Goal: Task Accomplishment & Management: Use online tool/utility

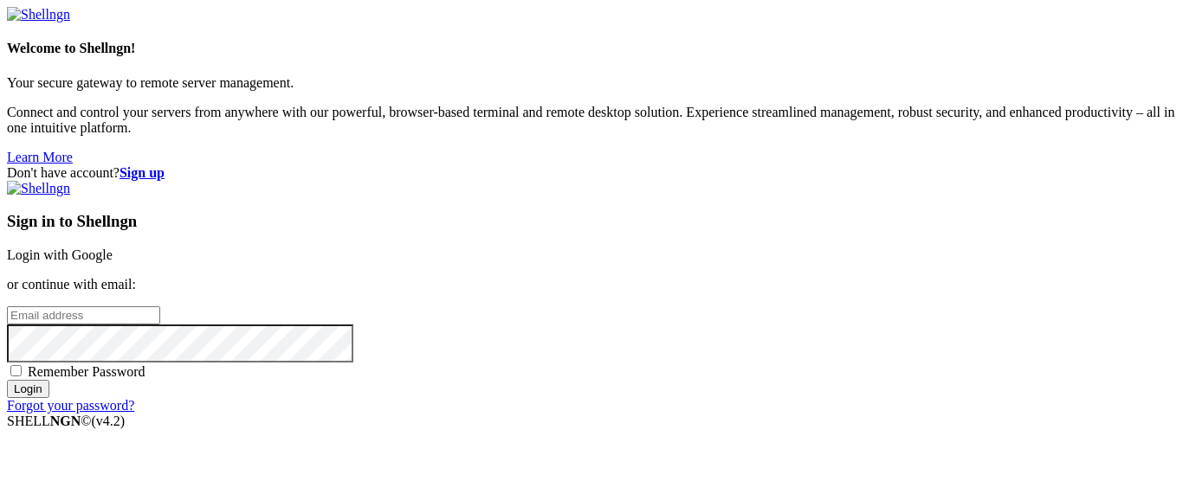
click at [113, 248] on link "Login with Google" at bounding box center [60, 255] width 106 height 15
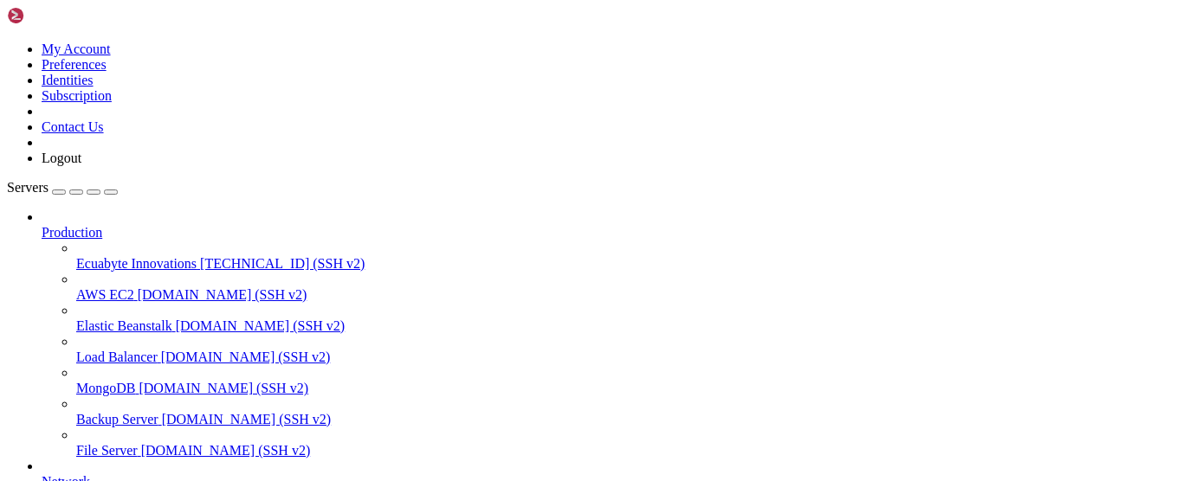
drag, startPoint x: 79, startPoint y: 1135, endPoint x: 289, endPoint y: 1160, distance: 211.9
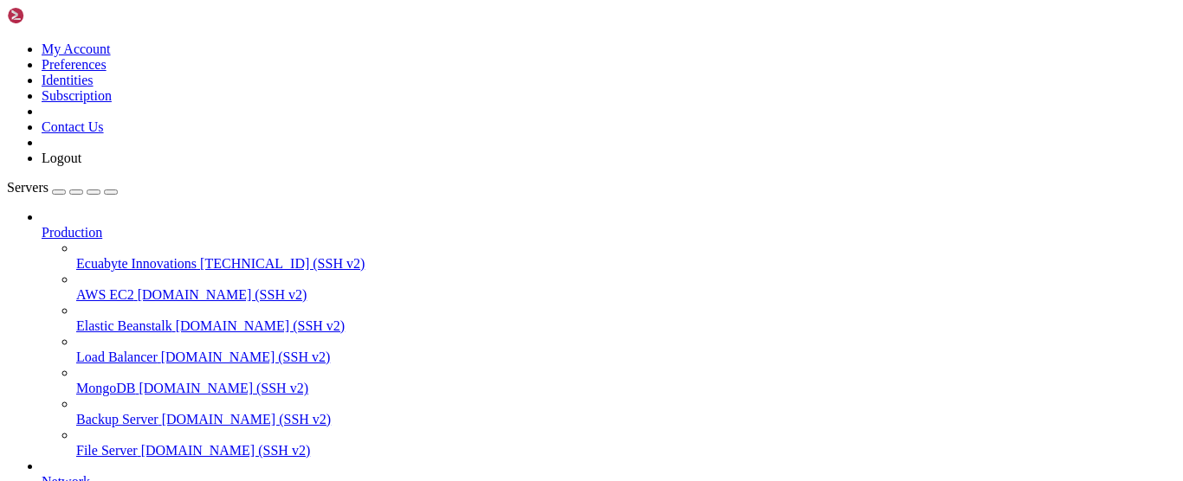
drag, startPoint x: 410, startPoint y: 1153, endPoint x: 338, endPoint y: 1120, distance: 79.0
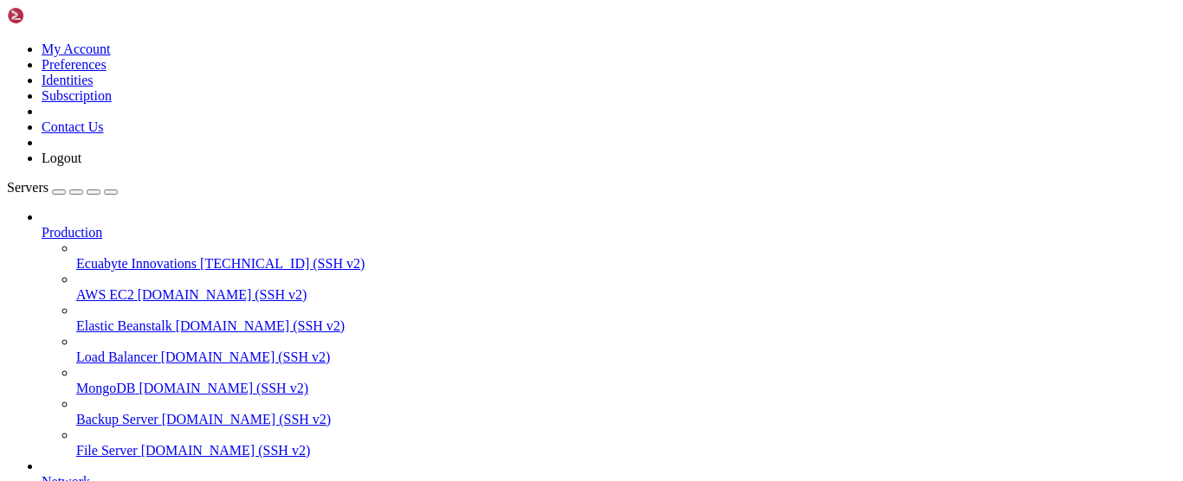
drag, startPoint x: 28, startPoint y: 1106, endPoint x: 818, endPoint y: 1137, distance: 791.2
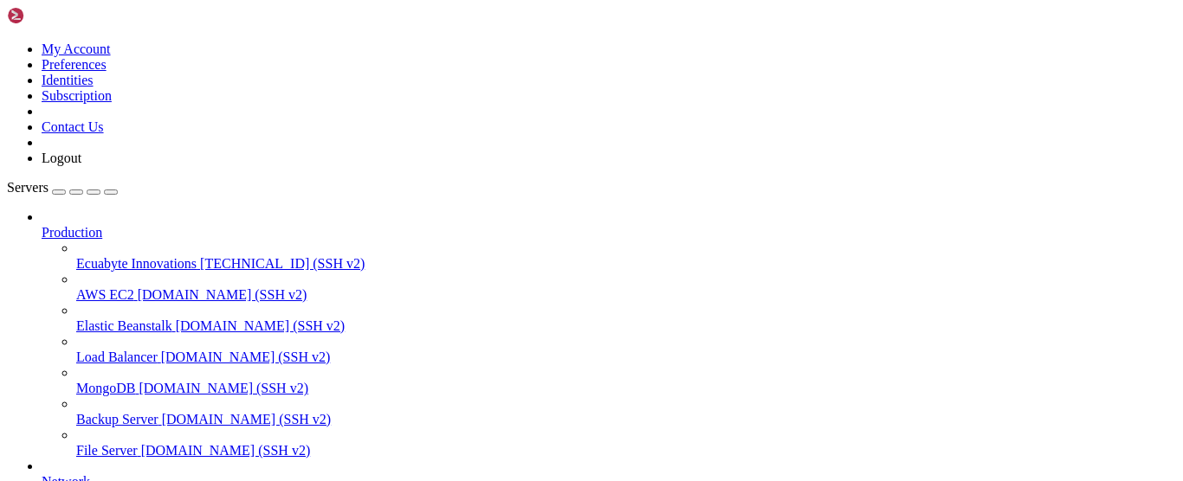
scroll to position [0, 0]
copy span "613109d636b7"
drag, startPoint x: 343, startPoint y: 1125, endPoint x: 275, endPoint y: 1135, distance: 68.3
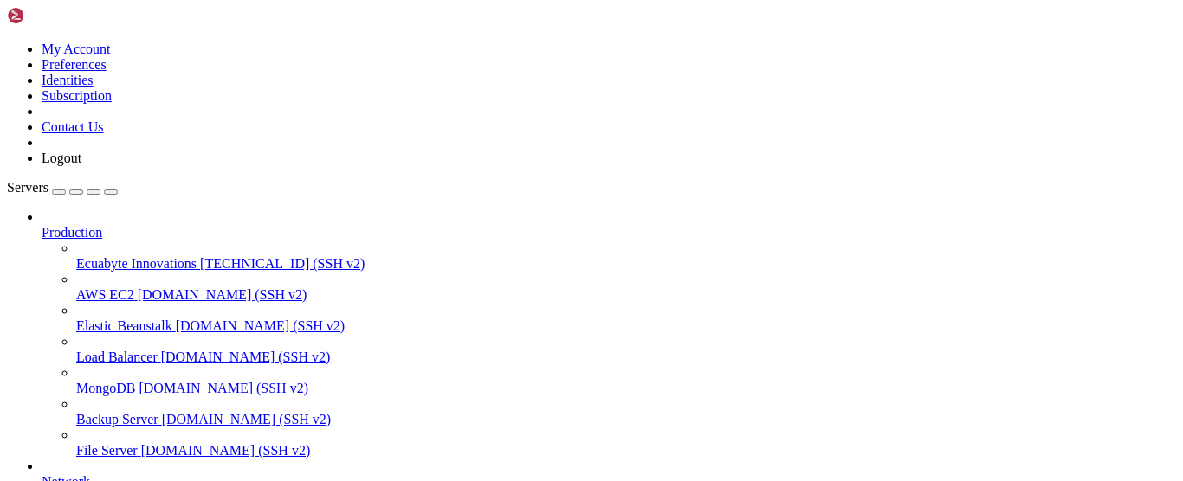
drag, startPoint x: 340, startPoint y: 1340, endPoint x: 222, endPoint y: 1183, distance: 196.6
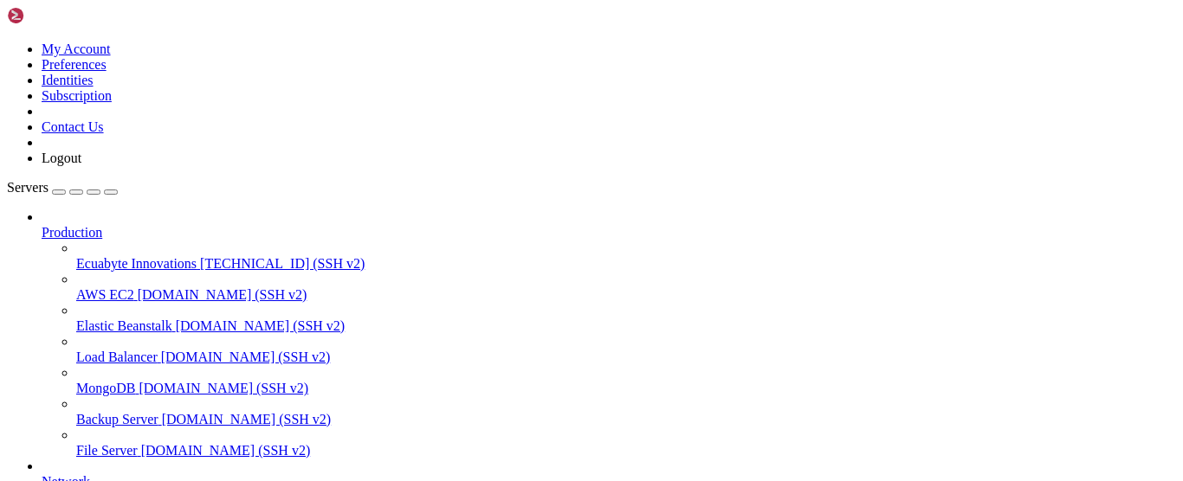
scroll to position [36, 0]
drag, startPoint x: 272, startPoint y: 1331, endPoint x: 18, endPoint y: 982, distance: 431.4
copy div "LOREMIPS DO SITAM CONSECT ADIPISC ELITSE DOEIU TEMPO i03u88la5e6d magnaa/enimad…"
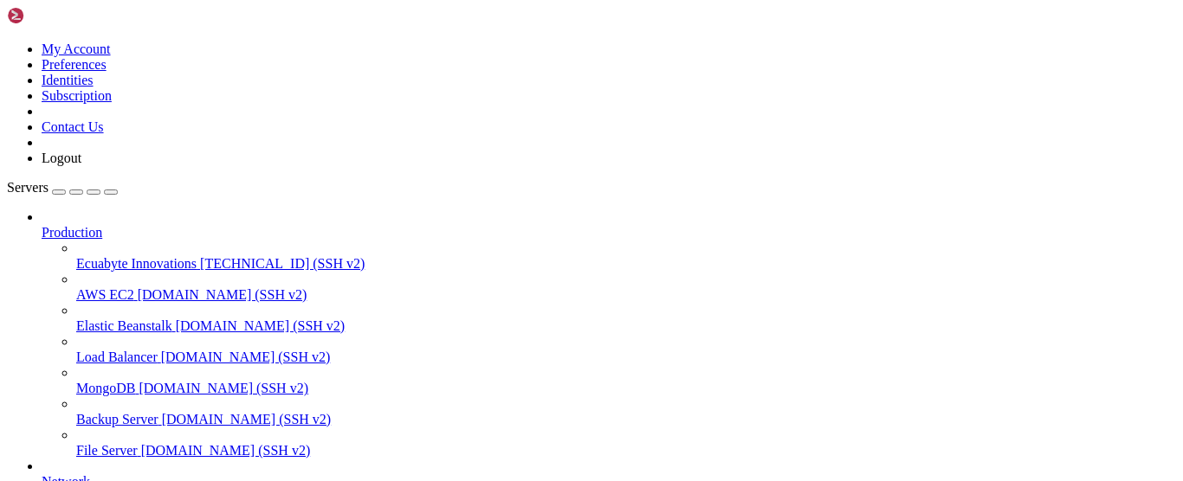
scroll to position [0, 0]
drag, startPoint x: 338, startPoint y: 1204, endPoint x: 137, endPoint y: 1193, distance: 201.2
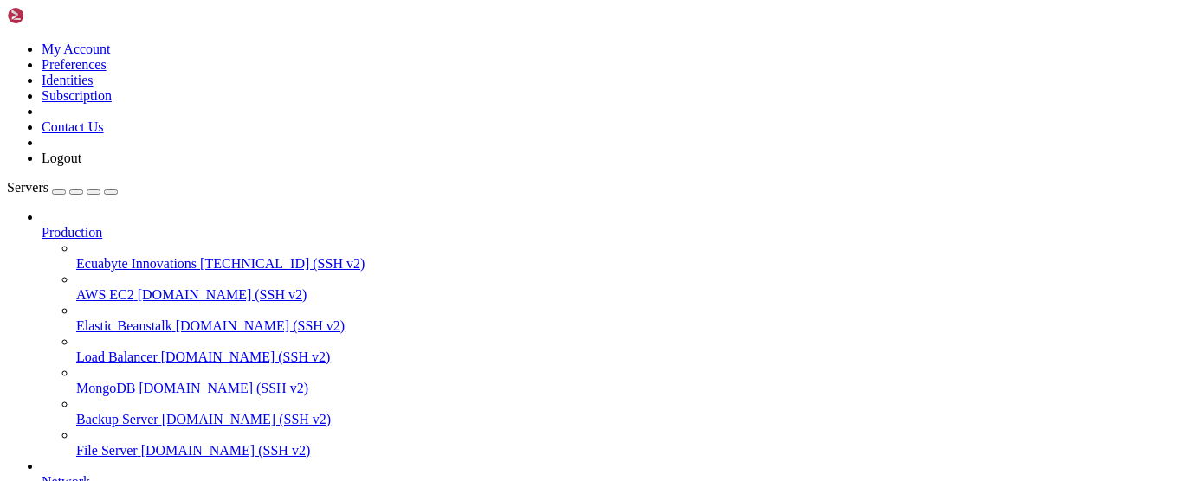
scroll to position [3188, 0]
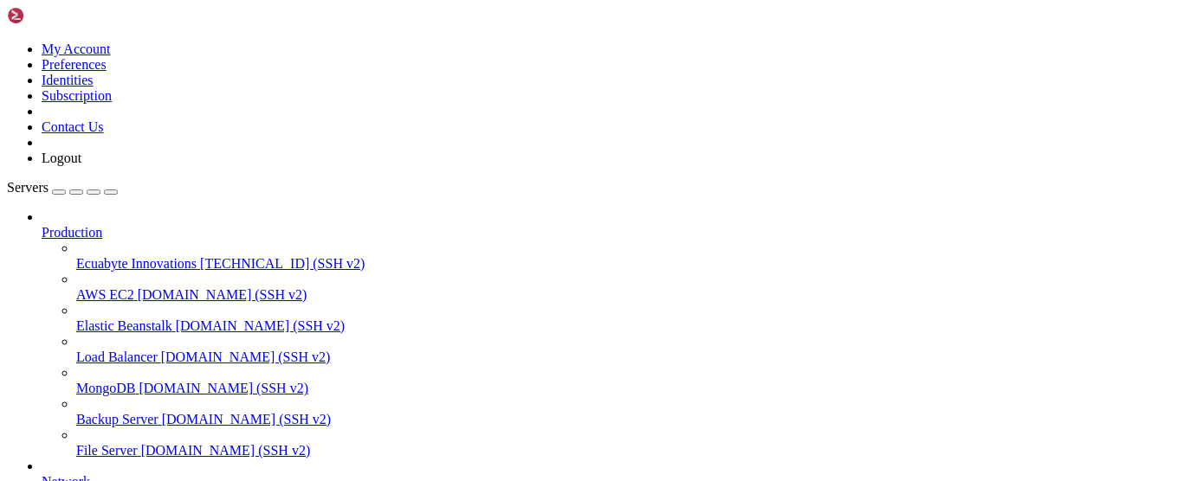
drag, startPoint x: 339, startPoint y: 1008, endPoint x: 71, endPoint y: 993, distance: 268.0
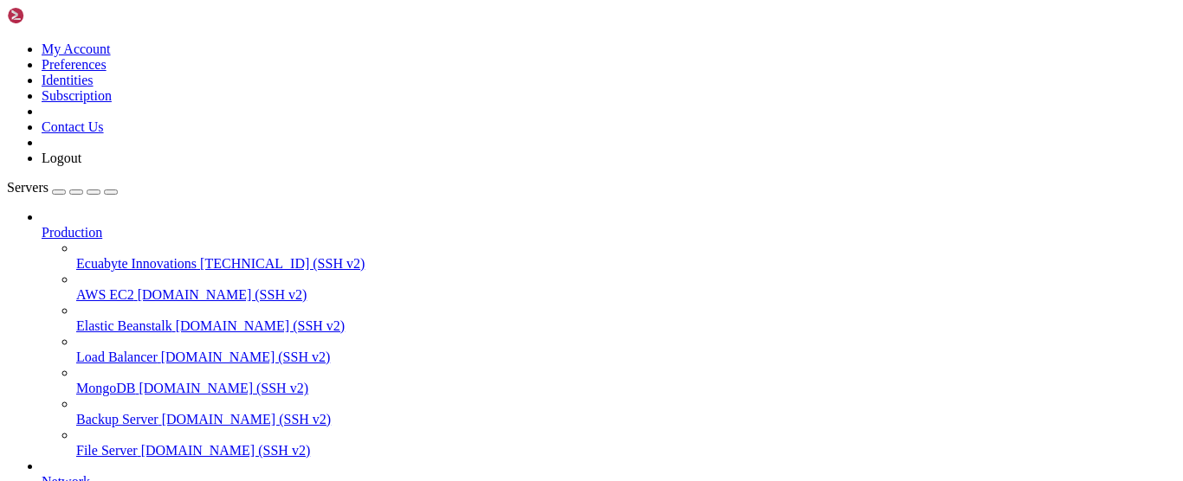
drag, startPoint x: 357, startPoint y: 1031, endPoint x: 10, endPoint y: 981, distance: 350.8
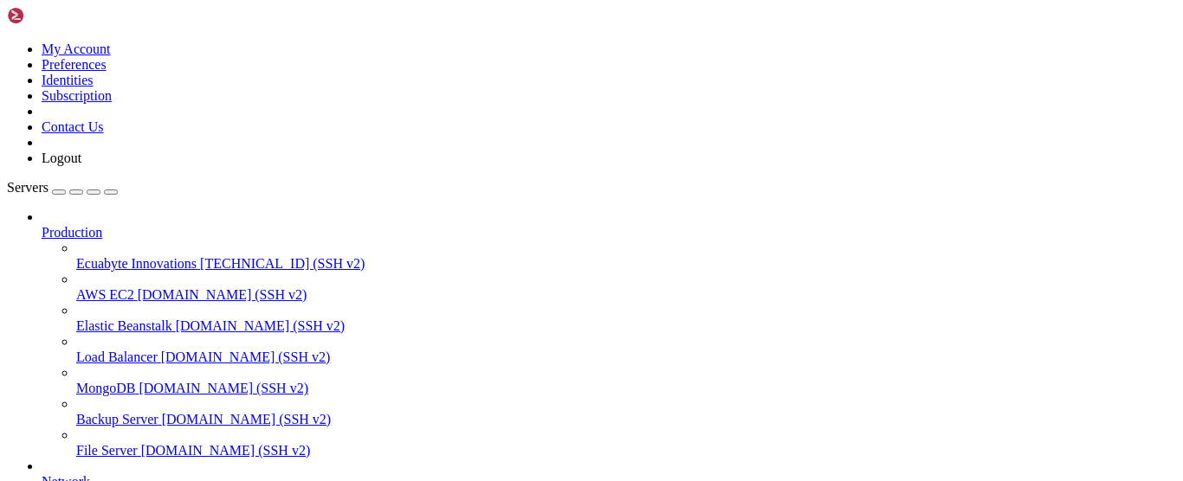
copy div "root@vmi2845781:/home/rapid-infra/zabbix-docker-compose# ls README.md zabbix-do…"
drag, startPoint x: 335, startPoint y: 1068, endPoint x: 292, endPoint y: 1081, distance: 45.2
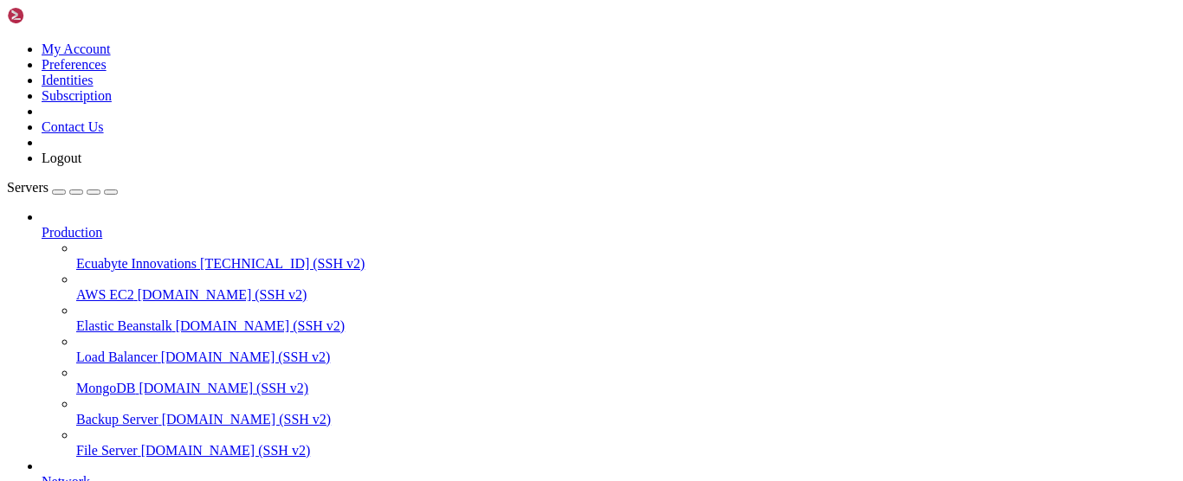
drag, startPoint x: 376, startPoint y: 1067, endPoint x: 263, endPoint y: 1074, distance: 112.8
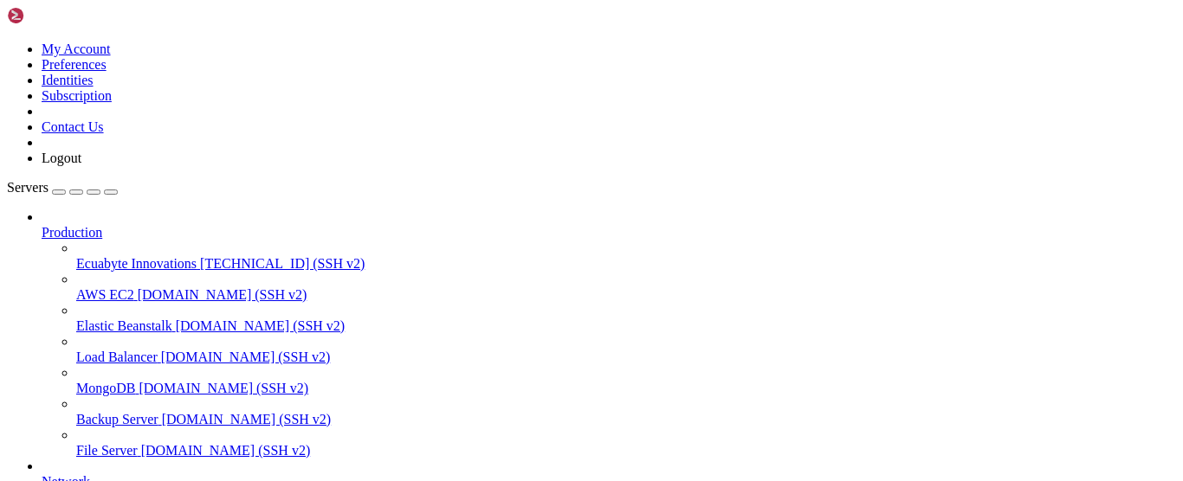
scroll to position [546, 0]
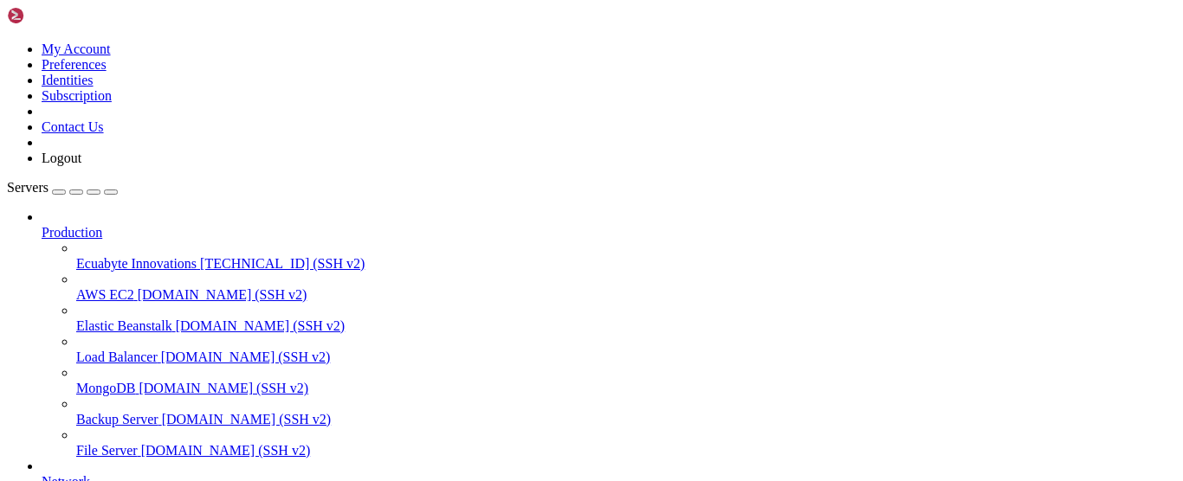
scroll to position [230, 0]
drag, startPoint x: 14, startPoint y: 1158, endPoint x: 365, endPoint y: 1219, distance: 356.9
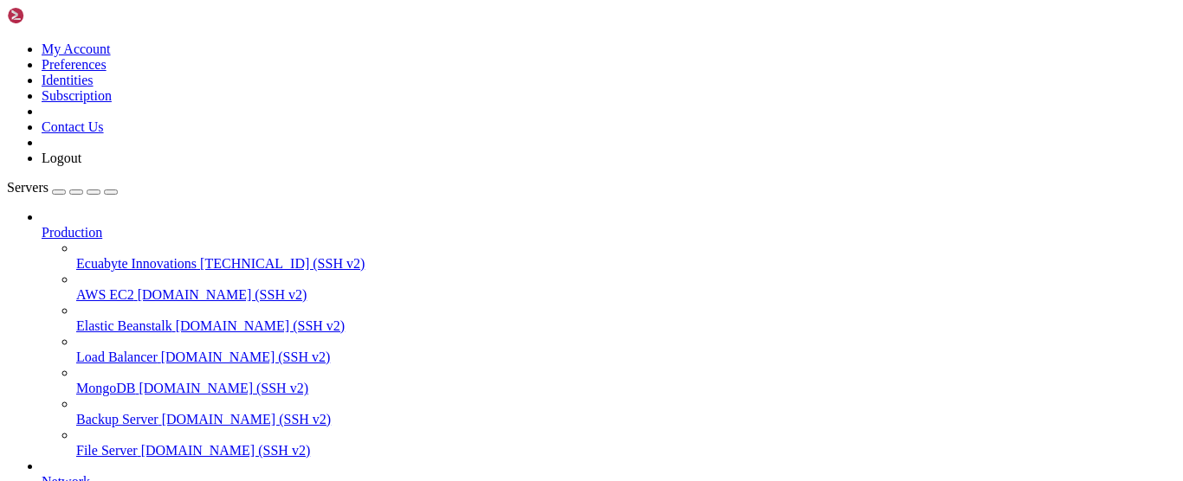
drag, startPoint x: 10, startPoint y: 1159, endPoint x: 190, endPoint y: 1233, distance: 194.6
drag, startPoint x: 12, startPoint y: 1163, endPoint x: 184, endPoint y: 1211, distance: 177.9
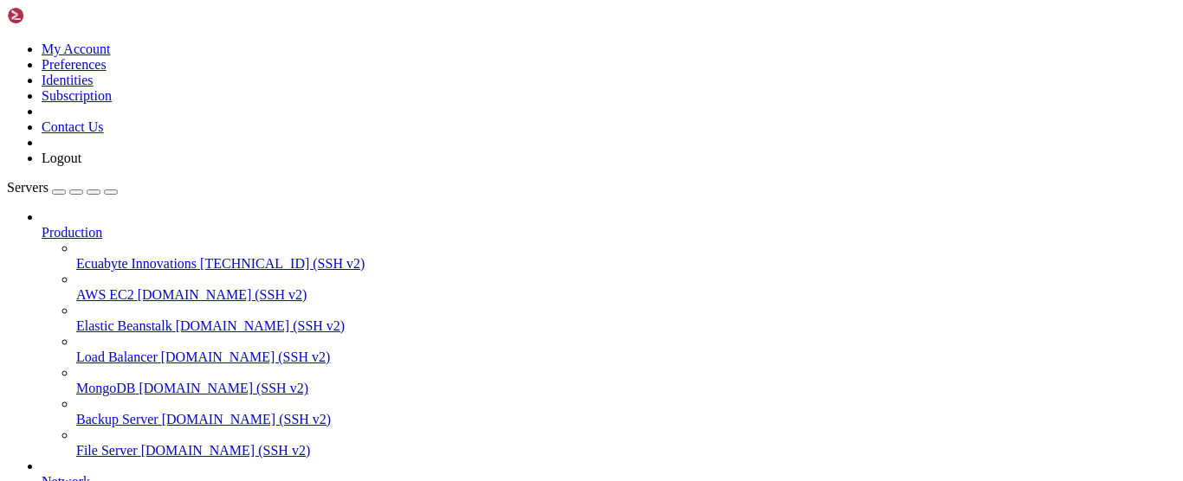
drag, startPoint x: 239, startPoint y: 1224, endPoint x: 36, endPoint y: 1152, distance: 215.8
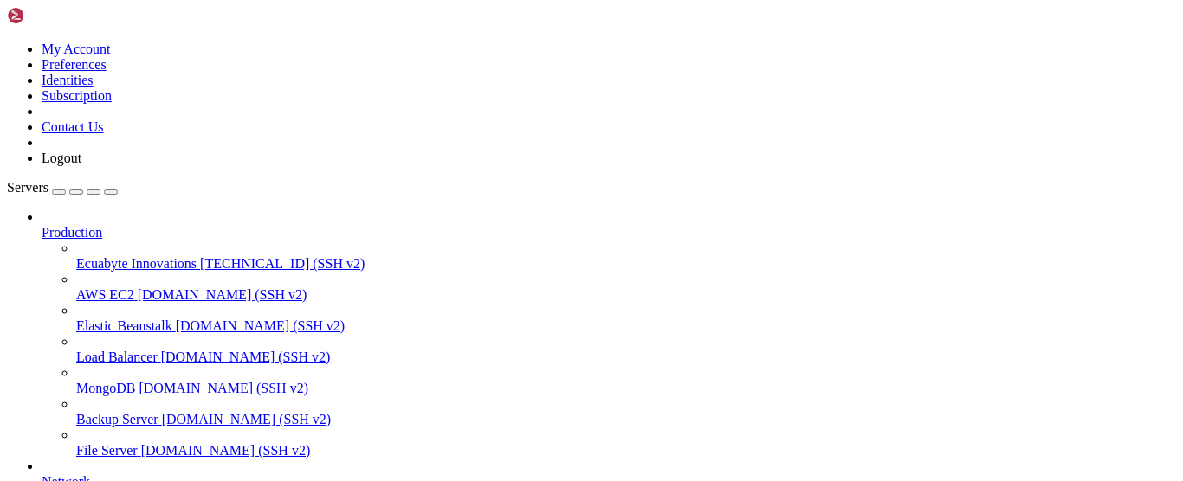
copy div "ontainer zabbix-zabbix-dashboard-1 Starting 68.2s Error response from daemon: f…"
drag, startPoint x: 272, startPoint y: 1226, endPoint x: 266, endPoint y: 1215, distance: 12.8
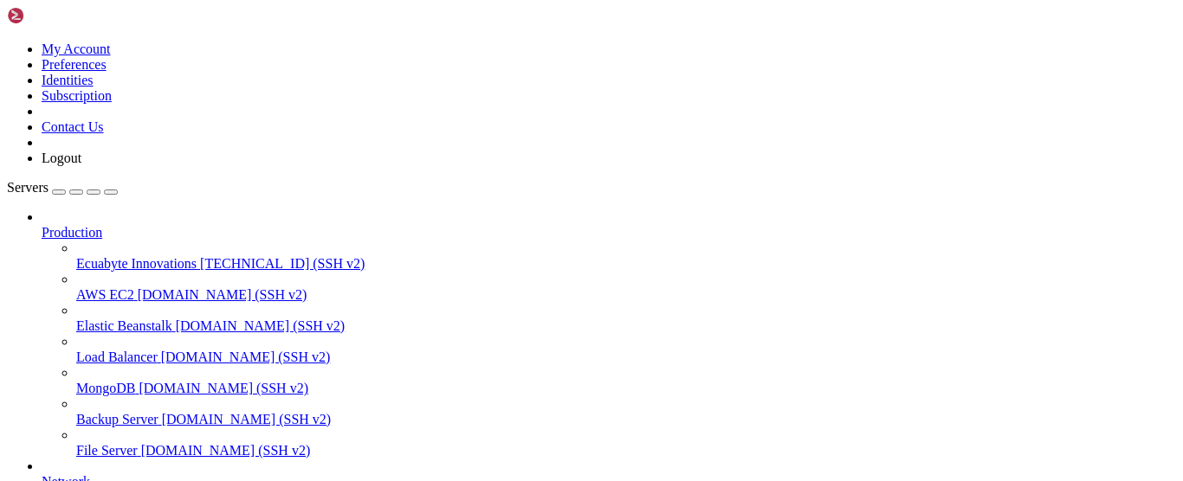
drag, startPoint x: 116, startPoint y: 1072, endPoint x: 98, endPoint y: 1075, distance: 18.4
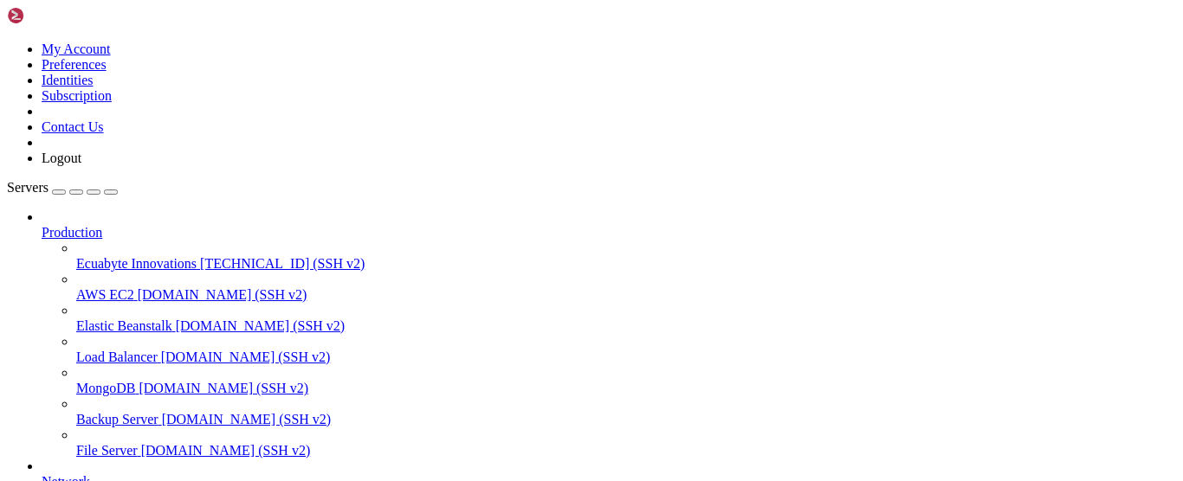
drag, startPoint x: 224, startPoint y: 1184, endPoint x: 197, endPoint y: 1171, distance: 29.8
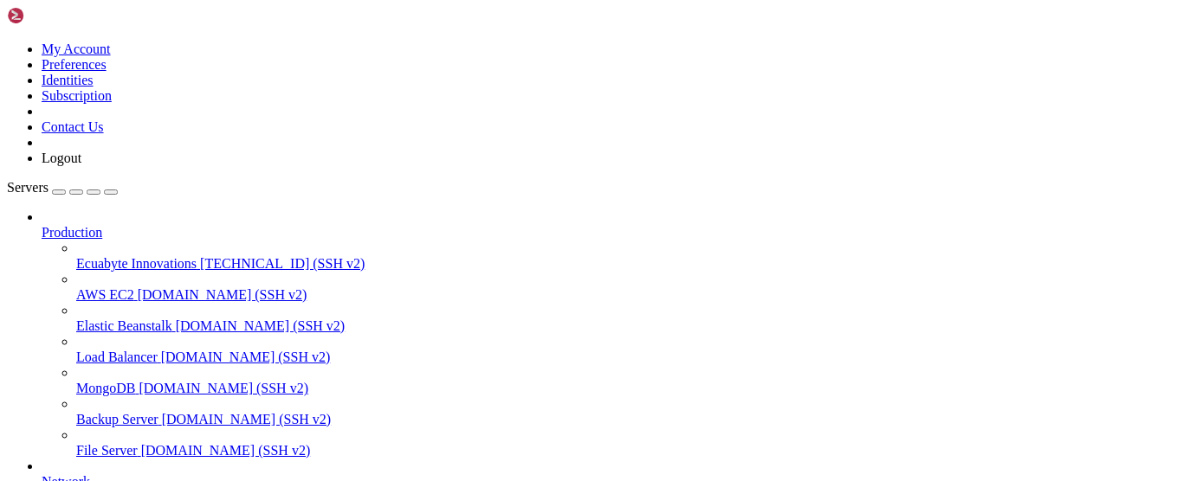
scroll to position [4198, 0]
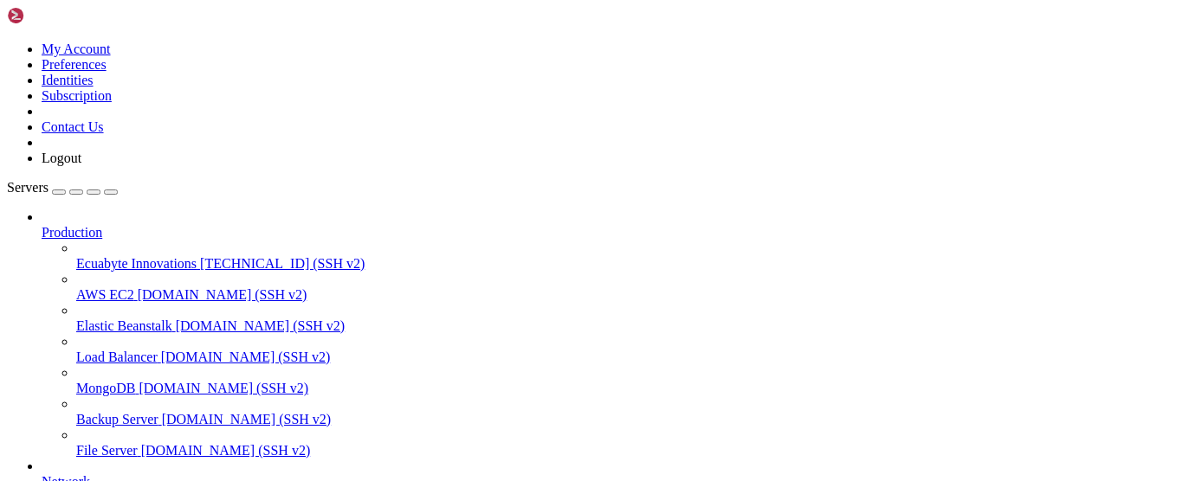
drag, startPoint x: 294, startPoint y: 1118, endPoint x: 262, endPoint y: 1112, distance: 31.8
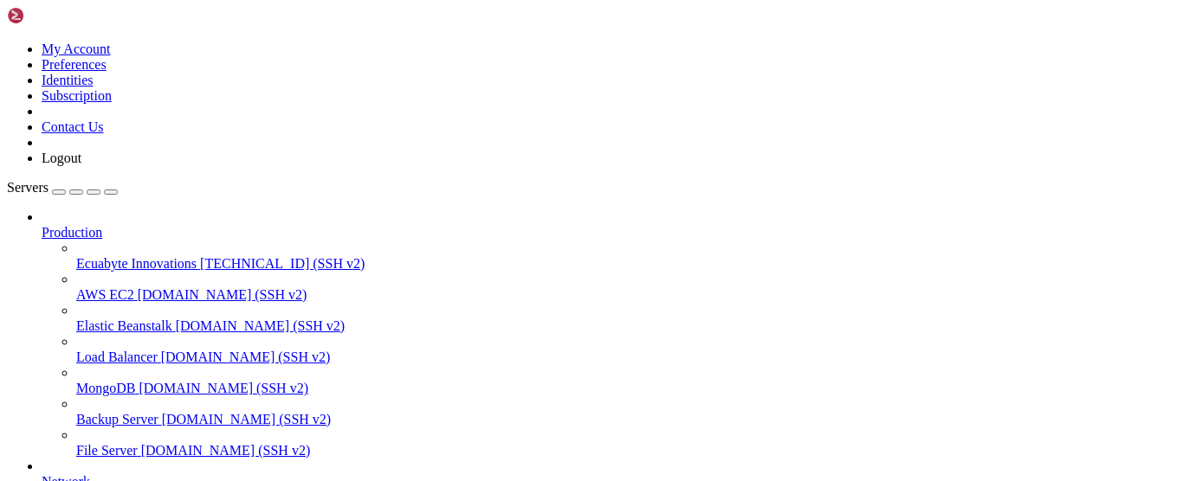
scroll to position [18662, 0]
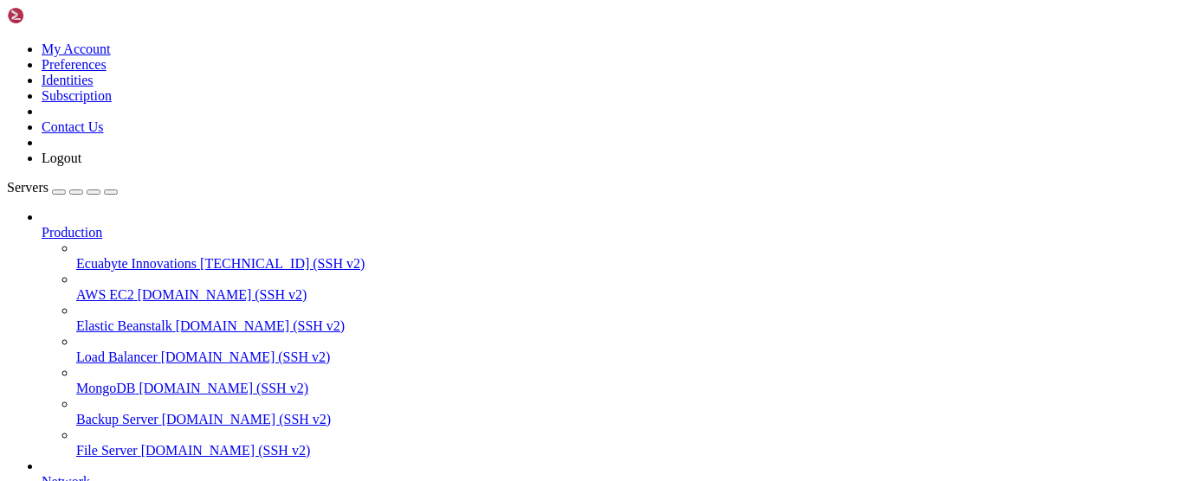
scroll to position [0, 0]
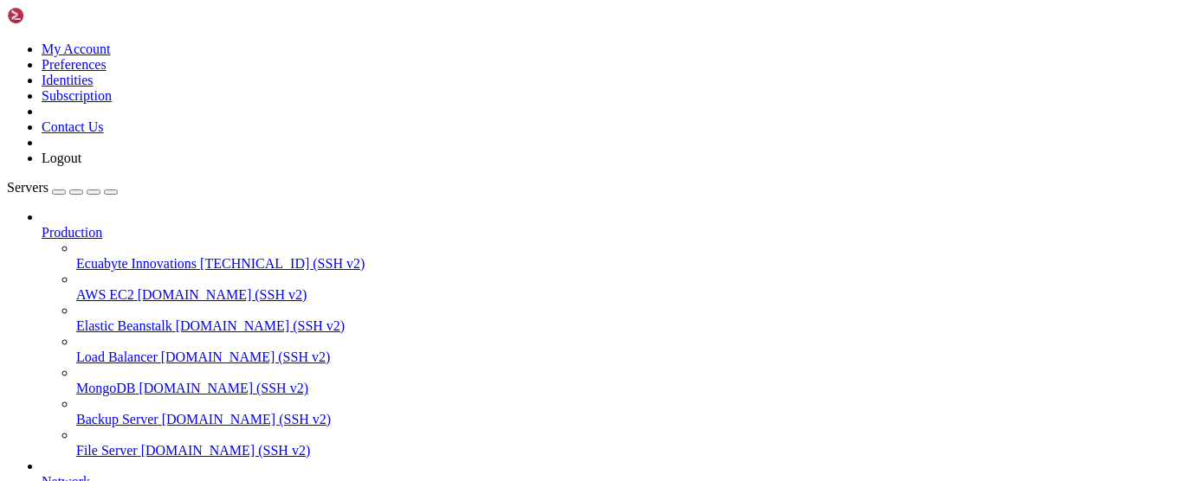
drag, startPoint x: 194, startPoint y: 1018, endPoint x: -3, endPoint y: 998, distance: 198.5
copy div "root@vmi2845781:/home/rapid-infra# uname -a Linux vmi2845781 6.8.0-71-generic #…"
drag, startPoint x: 207, startPoint y: 1123, endPoint x: 175, endPoint y: 1130, distance: 32.8
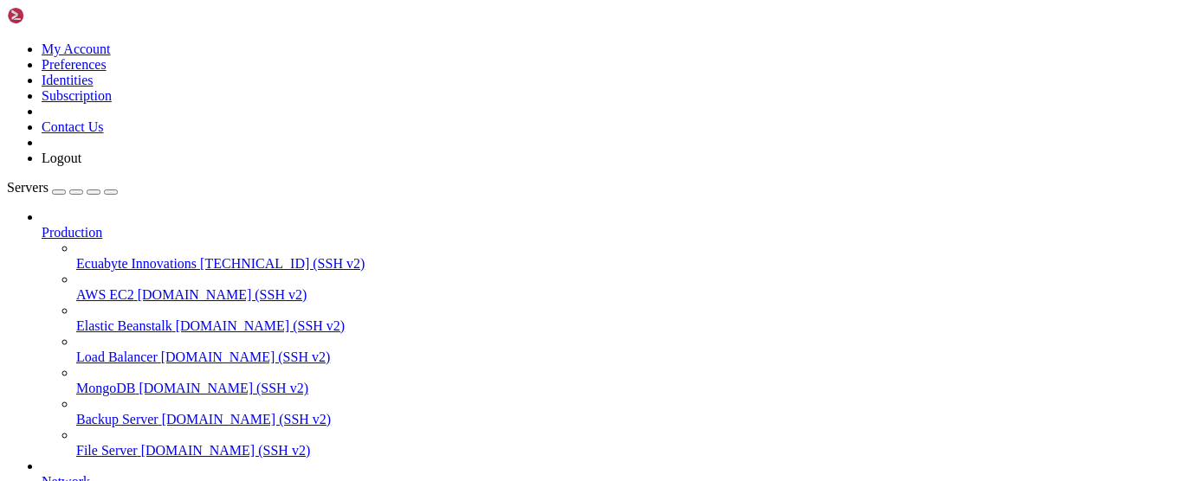
drag, startPoint x: 285, startPoint y: 1174, endPoint x: 203, endPoint y: 1188, distance: 82.6
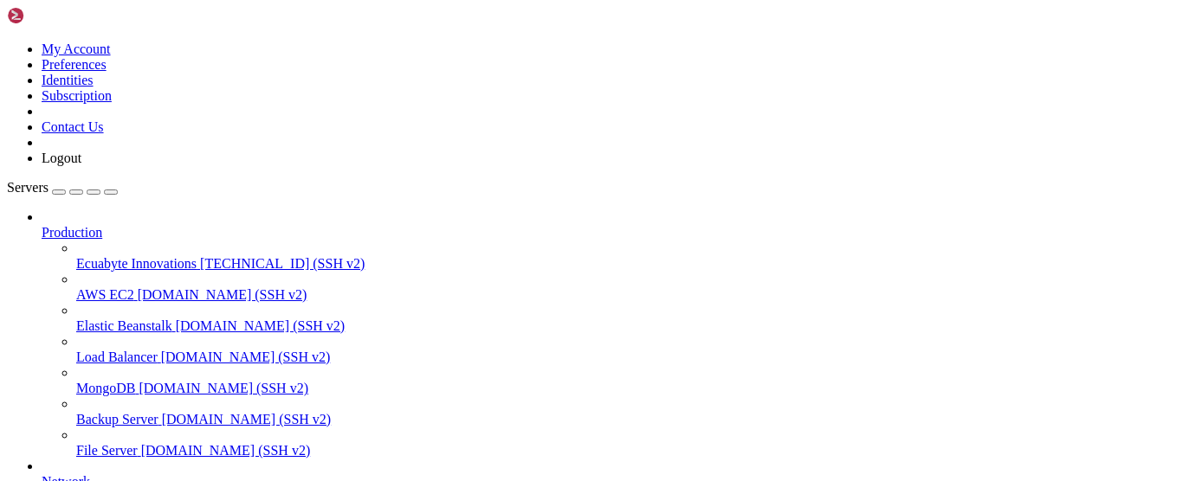
drag, startPoint x: 203, startPoint y: 1188, endPoint x: 152, endPoint y: 1190, distance: 51.1
drag, startPoint x: 126, startPoint y: 1177, endPoint x: 92, endPoint y: 1182, distance: 34.2
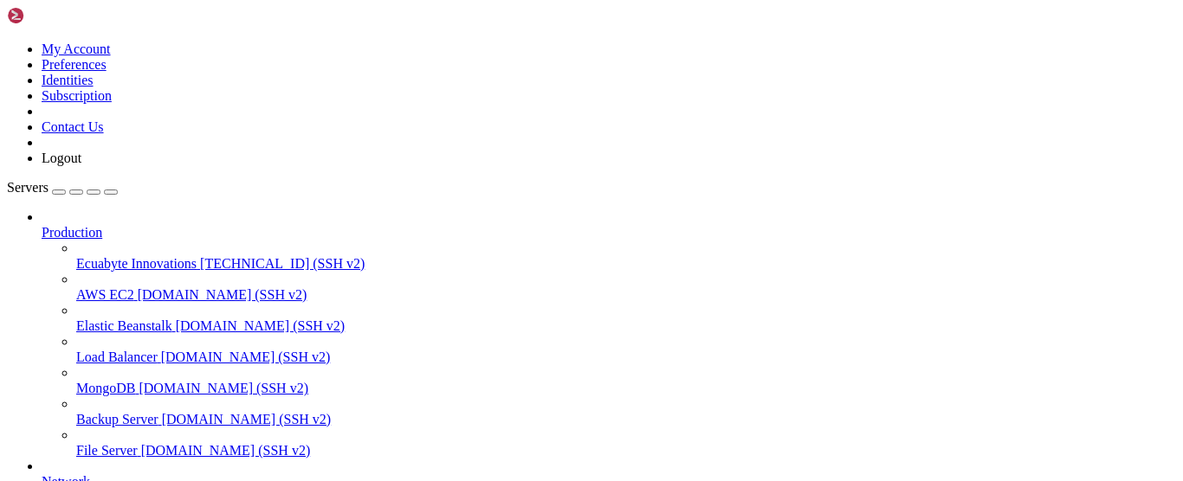
drag, startPoint x: 223, startPoint y: 1101, endPoint x: 203, endPoint y: 1100, distance: 19.1
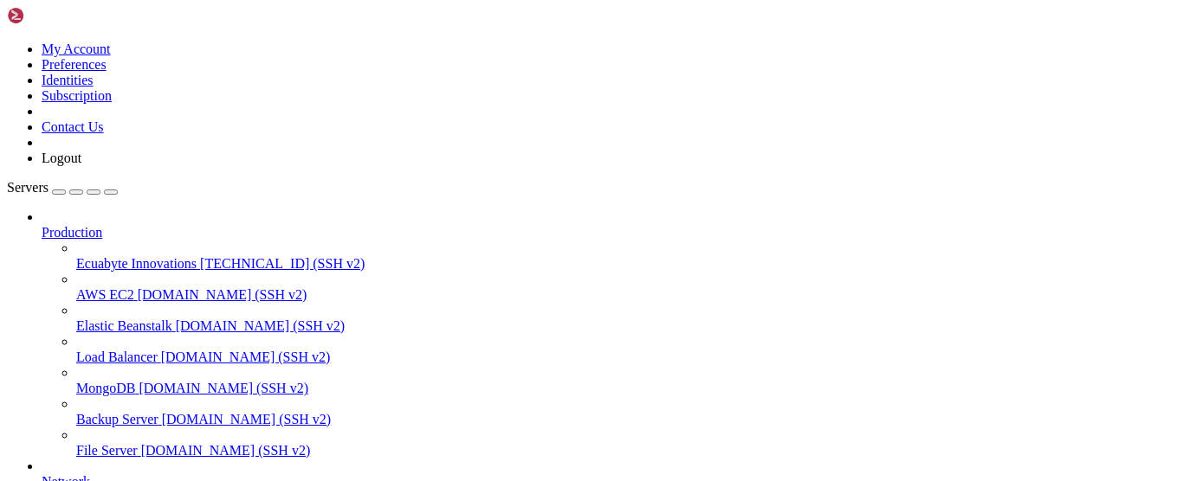
scroll to position [0, 0]
drag, startPoint x: 206, startPoint y: 1191, endPoint x: 117, endPoint y: 1175, distance: 90.5
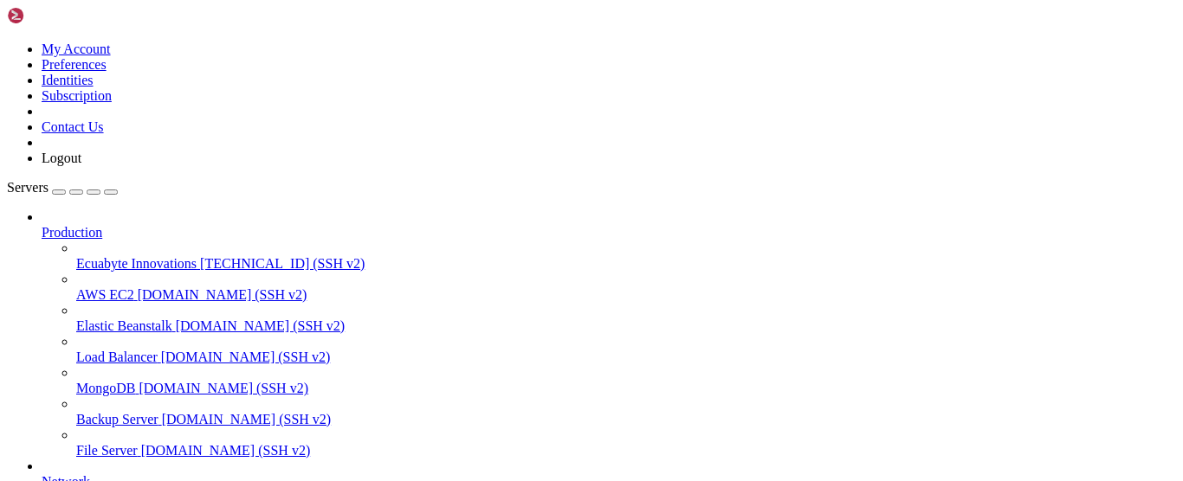
scroll to position [260, 0]
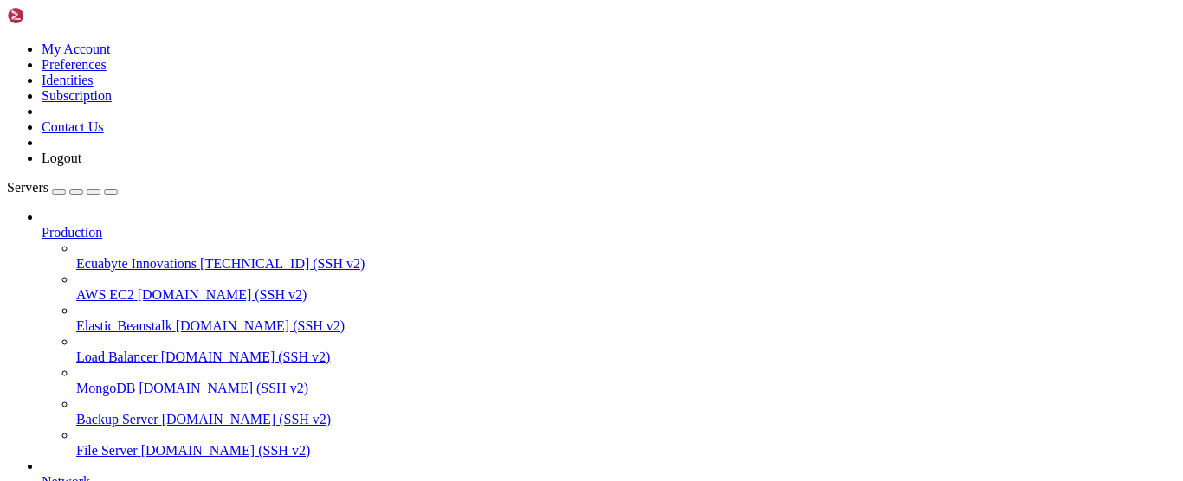
drag, startPoint x: 307, startPoint y: 1119, endPoint x: 277, endPoint y: 1123, distance: 30.6
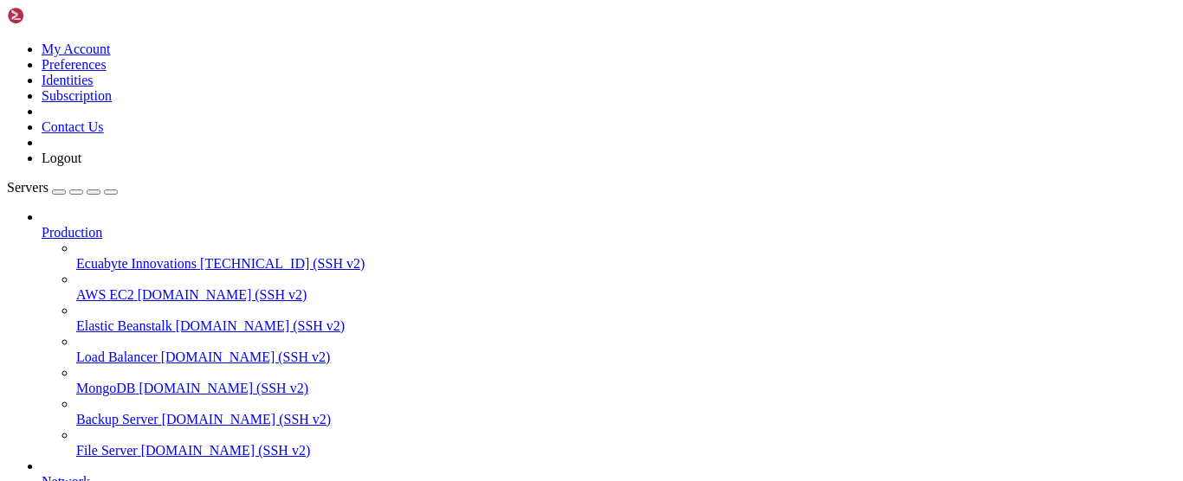
drag, startPoint x: 176, startPoint y: 1227, endPoint x: 149, endPoint y: 1225, distance: 26.9
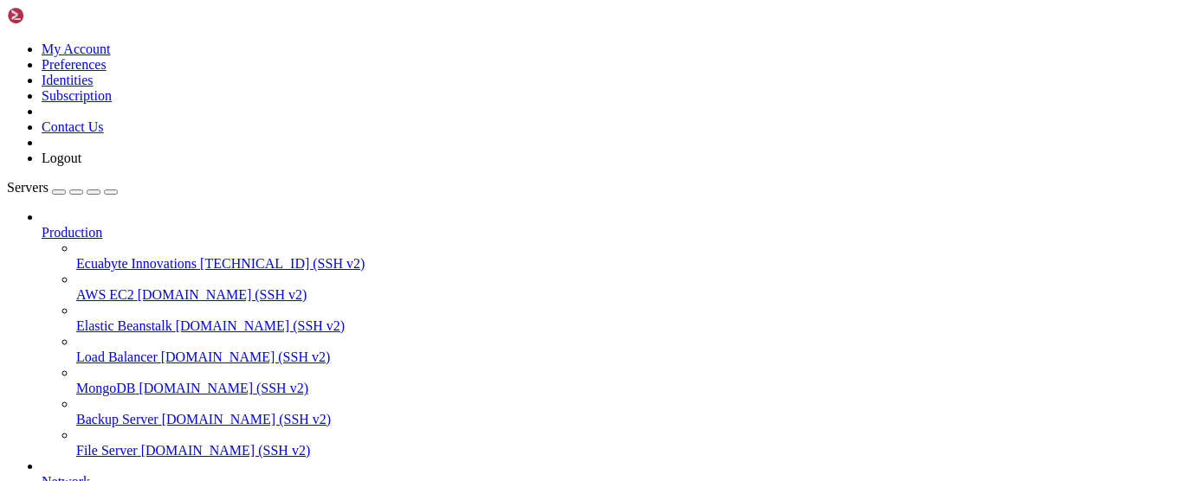
scroll to position [0, 0]
drag, startPoint x: 248, startPoint y: 1146, endPoint x: 139, endPoint y: 1150, distance: 109.2
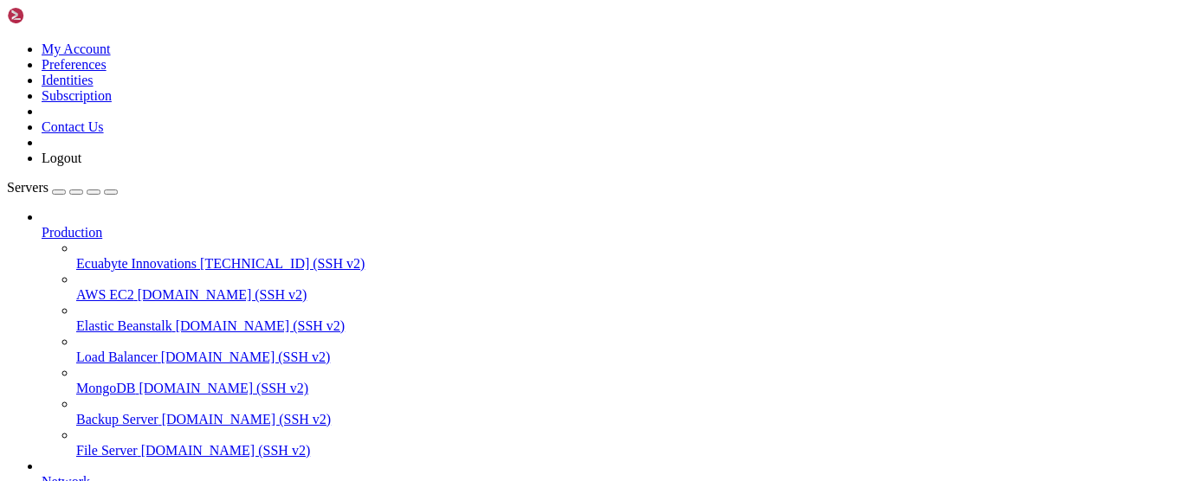
scroll to position [1049, 0]
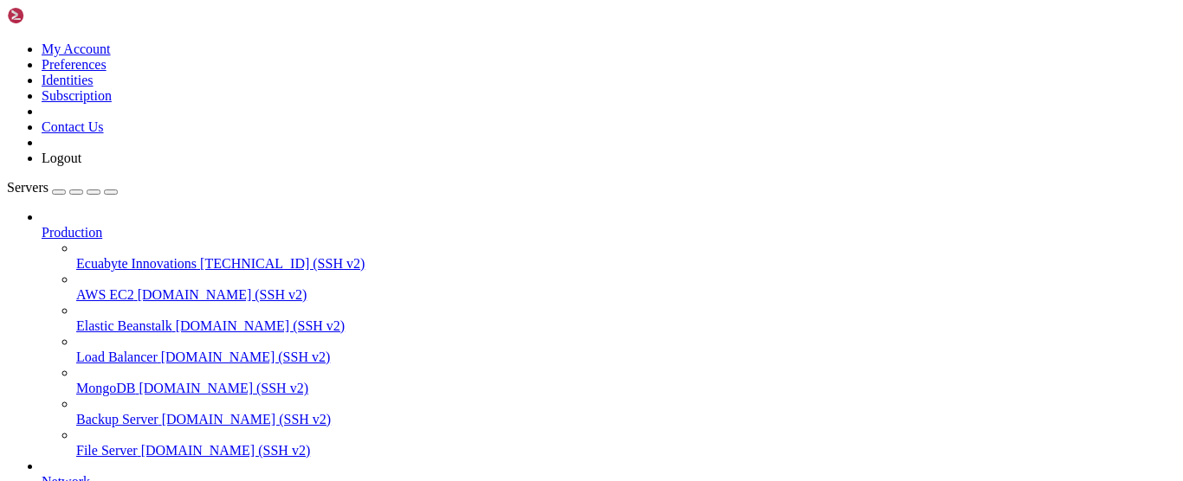
scroll to position [814, 0]
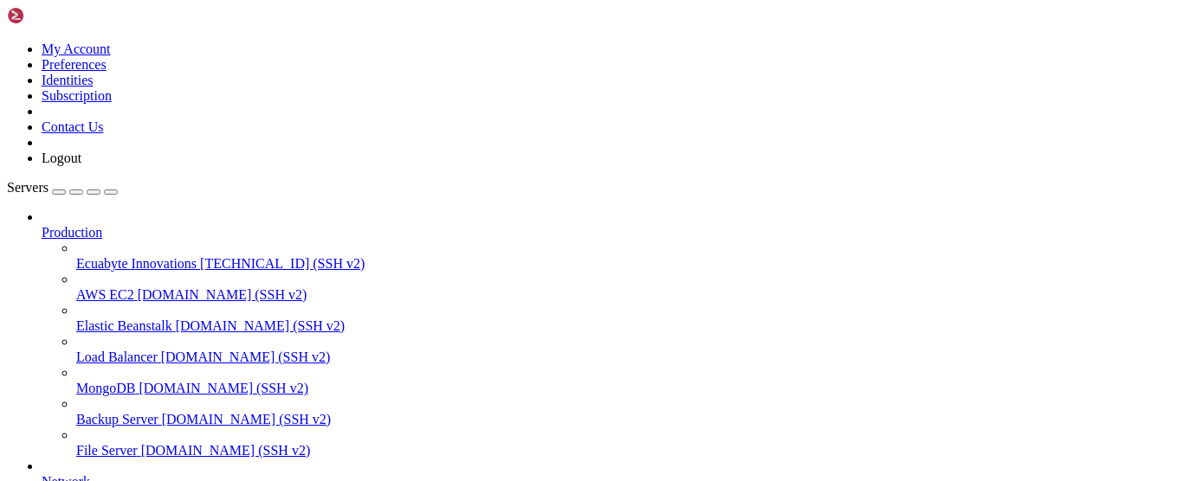
drag, startPoint x: 283, startPoint y: 1175, endPoint x: 190, endPoint y: 1172, distance: 92.7
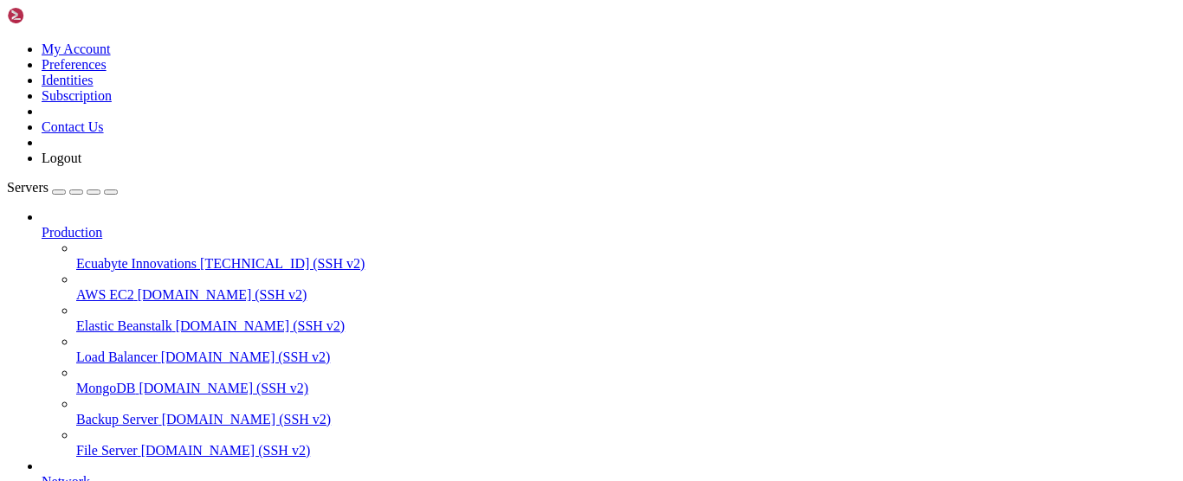
drag, startPoint x: 221, startPoint y: 1153, endPoint x: 190, endPoint y: 1149, distance: 31.5
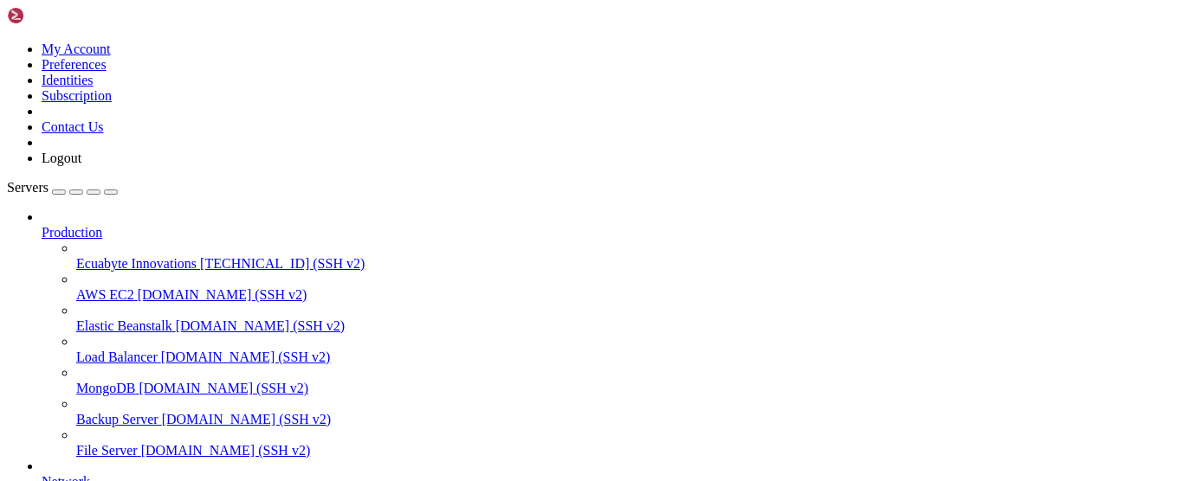
drag, startPoint x: 243, startPoint y: 1133, endPoint x: 206, endPoint y: 1133, distance: 37.2
drag, startPoint x: 203, startPoint y: 1203, endPoint x: 171, endPoint y: 1198, distance: 32.3
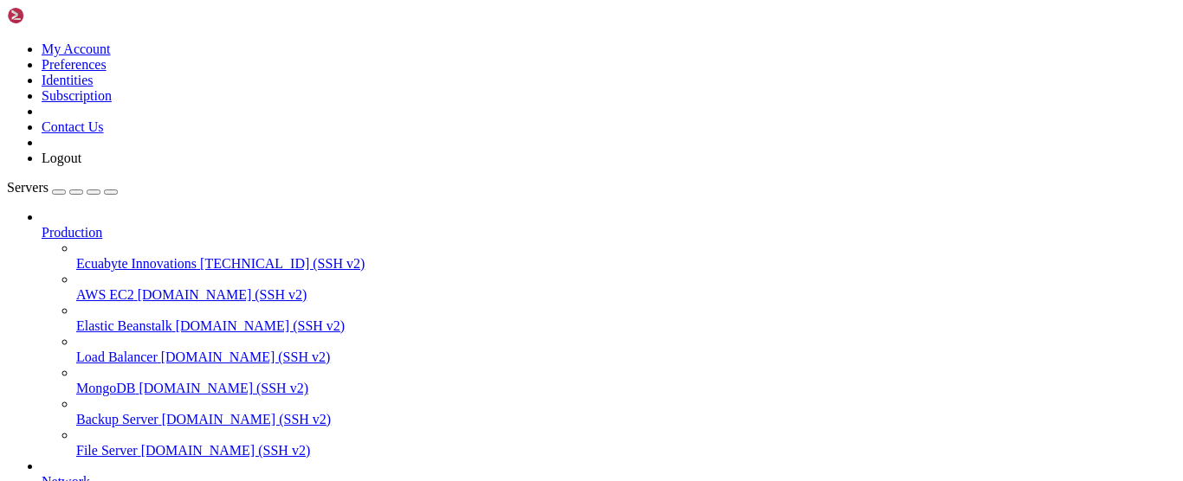
drag, startPoint x: 128, startPoint y: 1094, endPoint x: 121, endPoint y: 1105, distance: 12.5
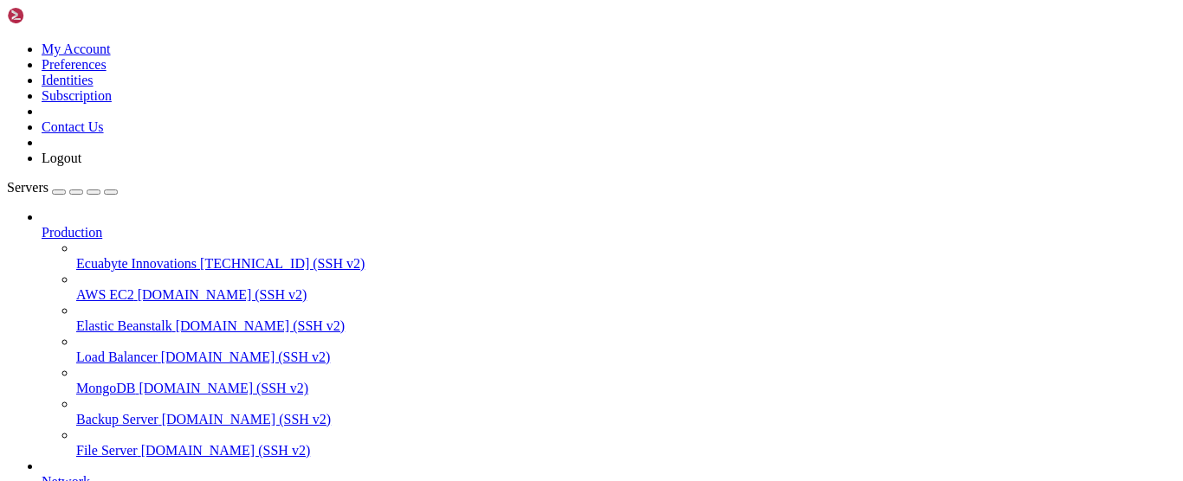
drag, startPoint x: 245, startPoint y: 1146, endPoint x: 197, endPoint y: 1153, distance: 48.1
drag, startPoint x: 154, startPoint y: 1130, endPoint x: 141, endPoint y: 1134, distance: 13.7
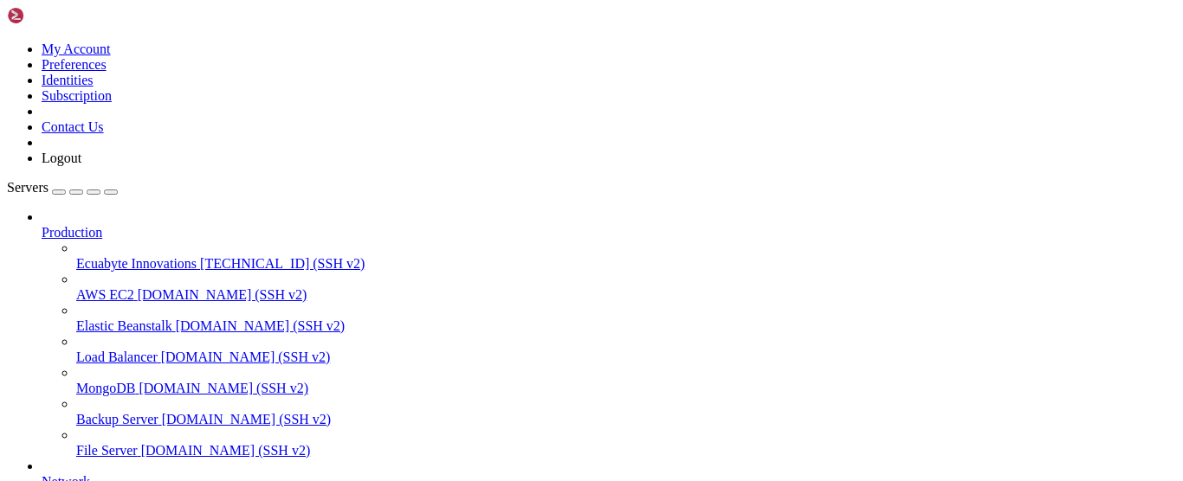
drag, startPoint x: 305, startPoint y: 1166, endPoint x: 254, endPoint y: 1166, distance: 51.1
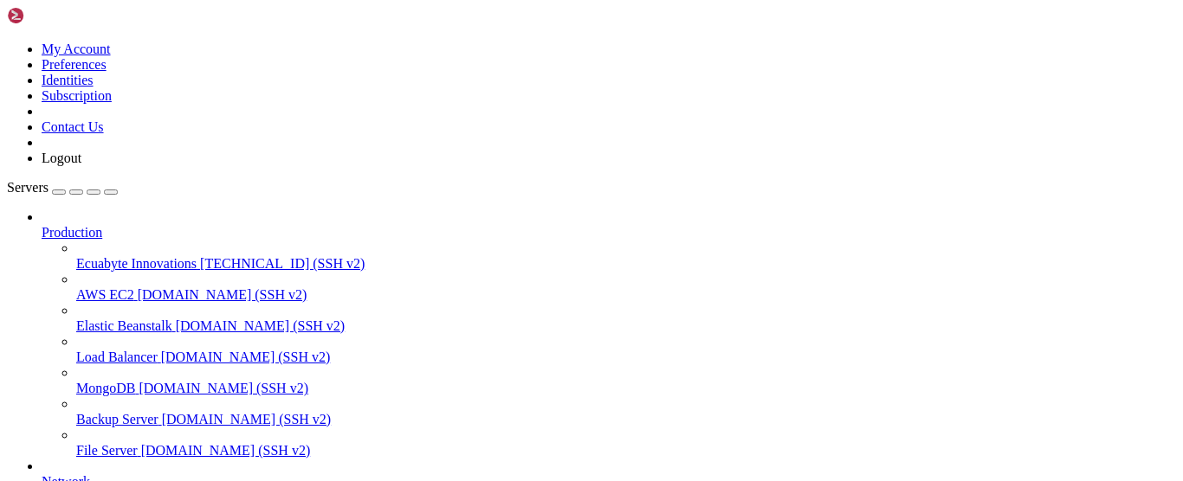
drag, startPoint x: 441, startPoint y: 1166, endPoint x: 3, endPoint y: 1028, distance: 458.7
copy div "root@vmi2845781:/home/rapid-infra# mysql -uroot -p Enter password: Welcome to t…"
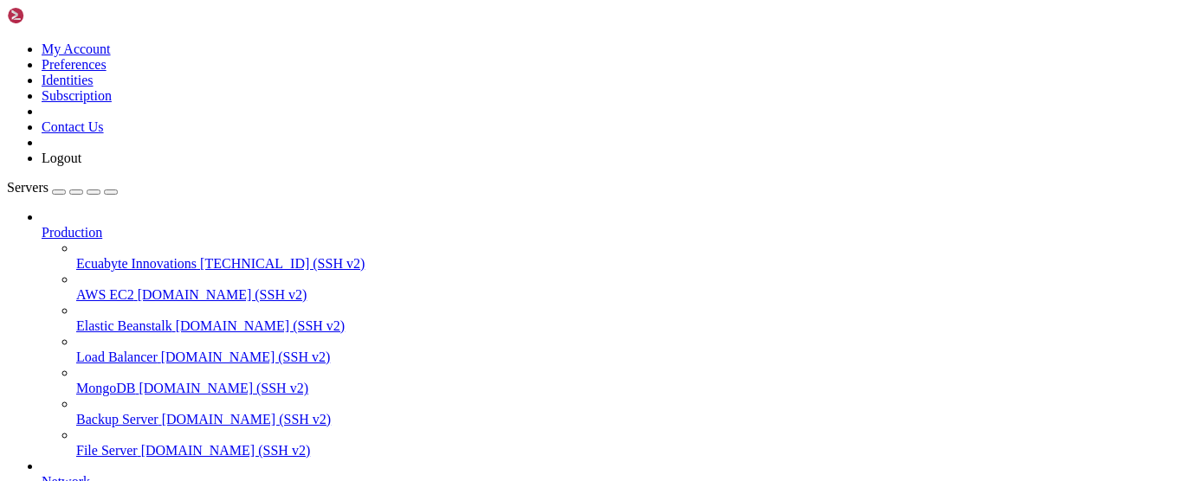
scroll to position [190, 0]
drag, startPoint x: 178, startPoint y: 1102, endPoint x: 152, endPoint y: 1127, distance: 36.8
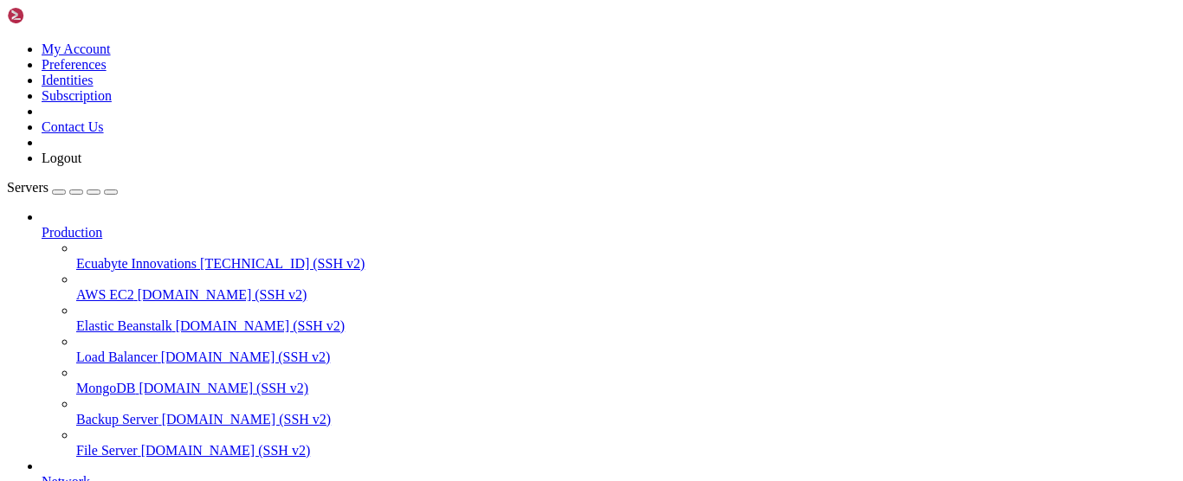
drag, startPoint x: 175, startPoint y: 1171, endPoint x: 124, endPoint y: 1179, distance: 51.8
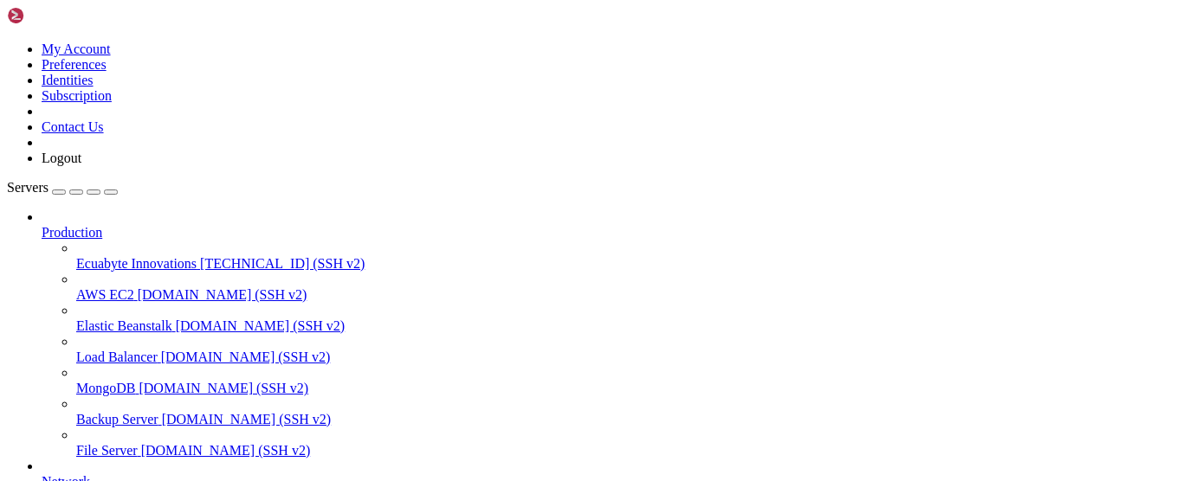
drag, startPoint x: 165, startPoint y: 1079, endPoint x: 121, endPoint y: 1115, distance: 57.2
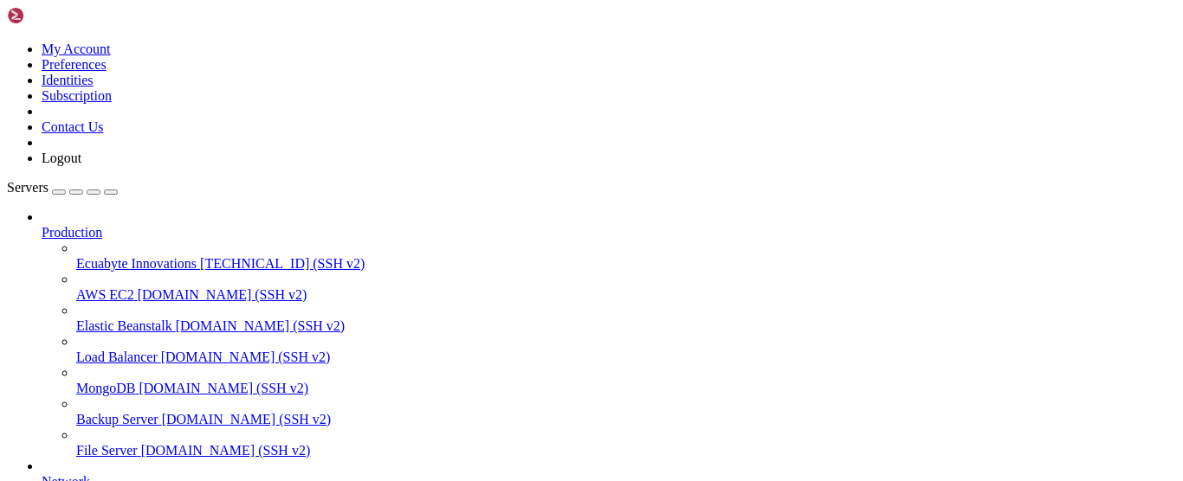
drag, startPoint x: 190, startPoint y: 1126, endPoint x: 139, endPoint y: 1159, distance: 62.0
drag, startPoint x: 165, startPoint y: 1099, endPoint x: 160, endPoint y: 1107, distance: 10.1
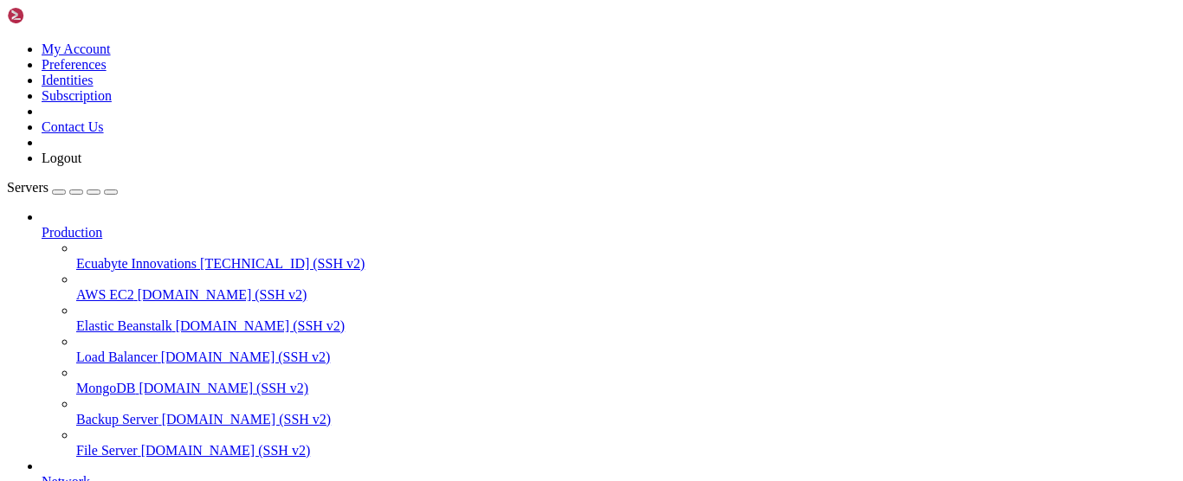
drag, startPoint x: 177, startPoint y: 1135, endPoint x: 145, endPoint y: 1172, distance: 48.5
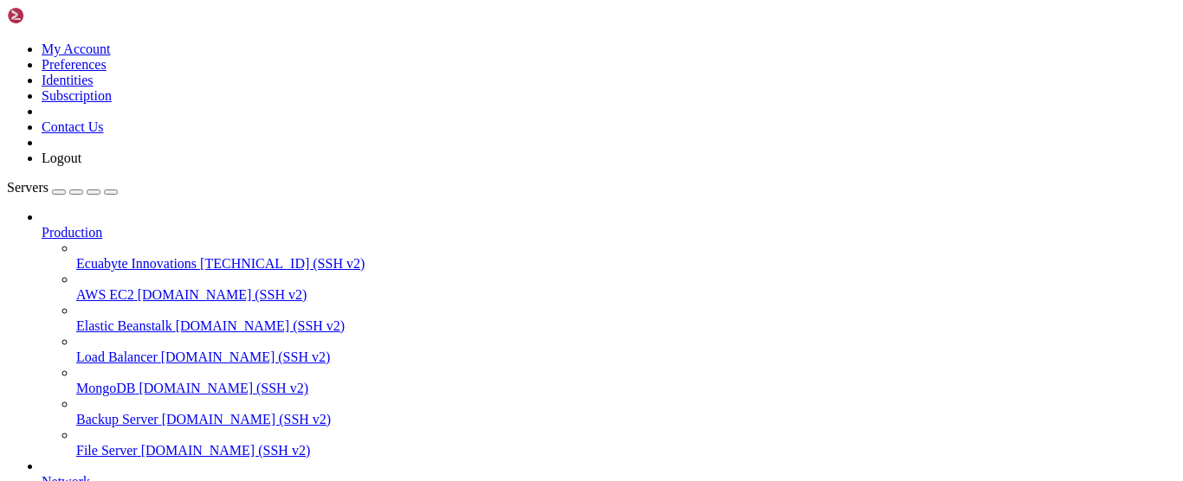
drag, startPoint x: 216, startPoint y: 1274, endPoint x: 131, endPoint y: 1280, distance: 85.1
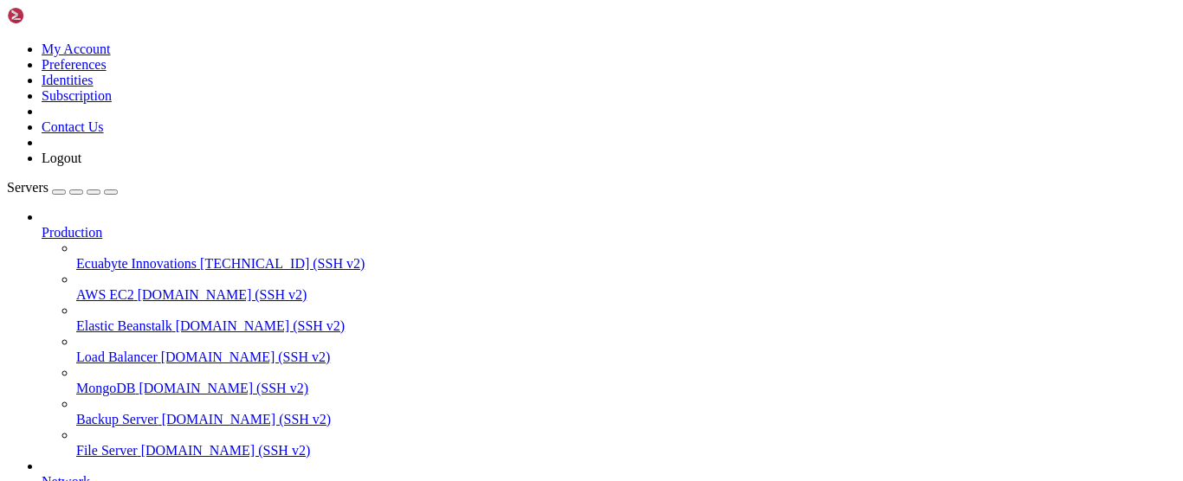
drag, startPoint x: 578, startPoint y: 1088, endPoint x: 543, endPoint y: 1114, distance: 43.3
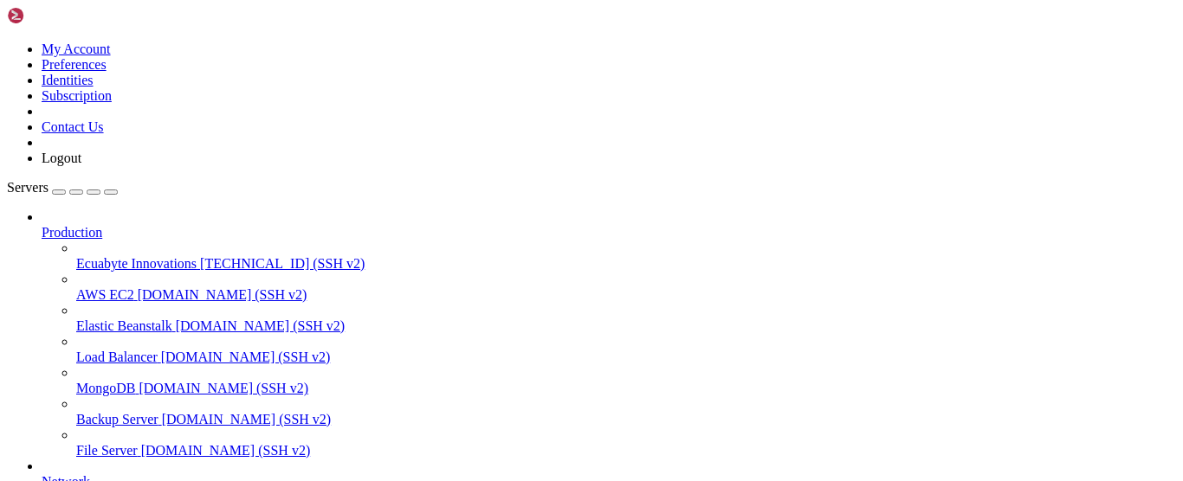
drag, startPoint x: 543, startPoint y: 1114, endPoint x: 324, endPoint y: 1132, distance: 219.8
drag, startPoint x: 203, startPoint y: 1025, endPoint x: 79, endPoint y: 1082, distance: 136.8
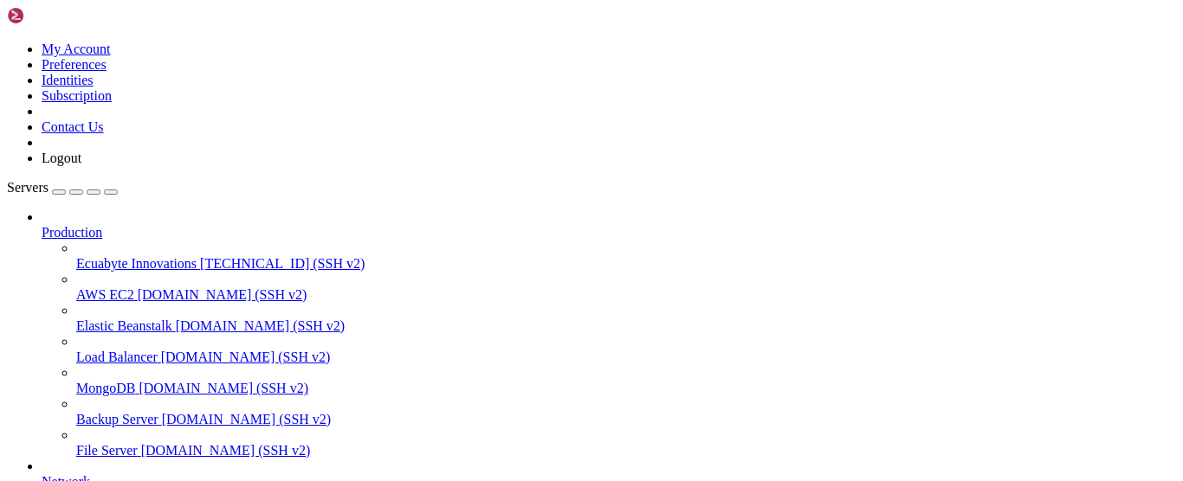
drag, startPoint x: 190, startPoint y: 1164, endPoint x: 45, endPoint y: 1209, distance: 152.3
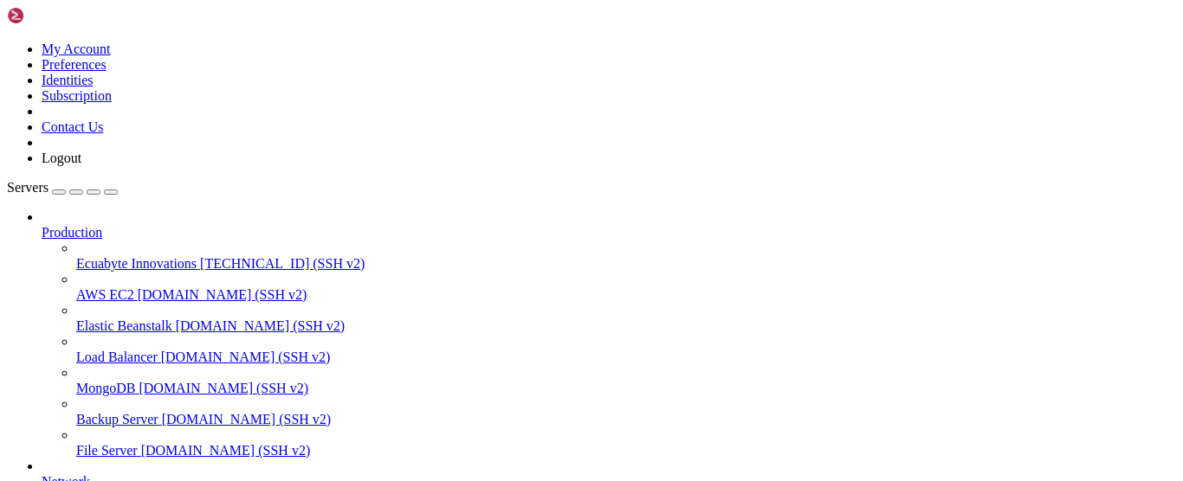
click at [200, 256] on span "[TECHNICAL_ID] (SSH v2)" at bounding box center [282, 263] width 165 height 15
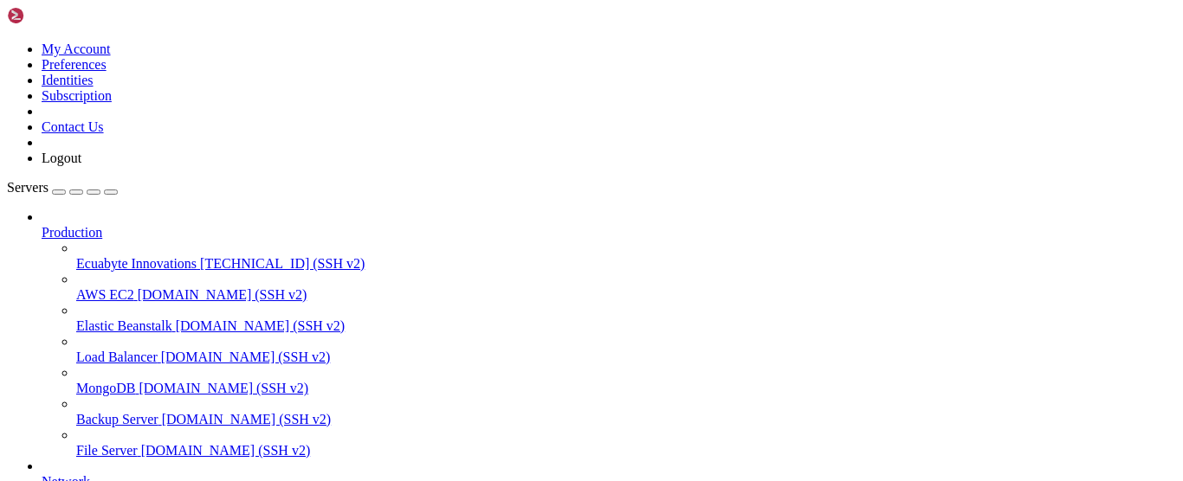
drag, startPoint x: 241, startPoint y: 1039, endPoint x: 230, endPoint y: 1039, distance: 10.4
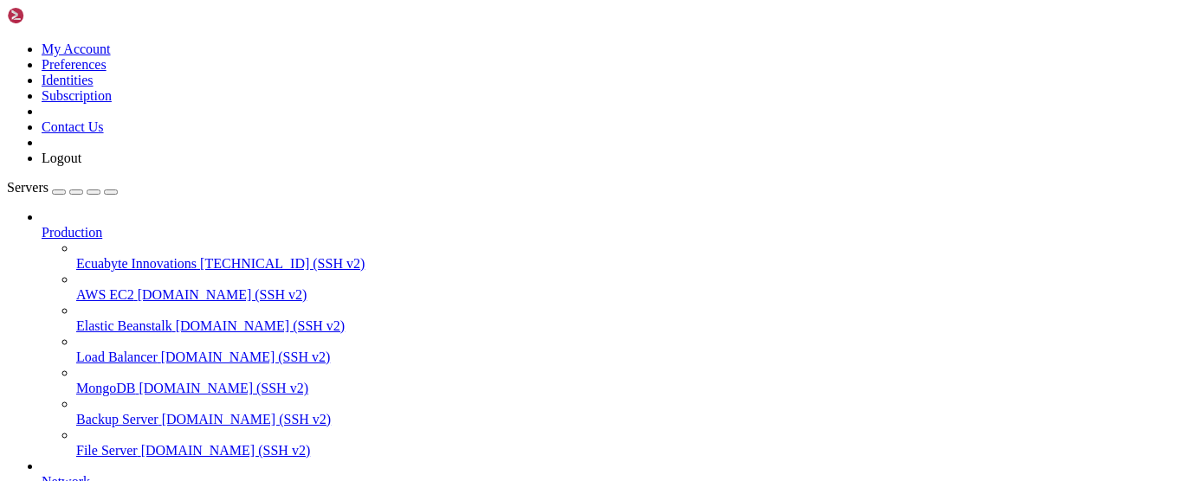
drag, startPoint x: 178, startPoint y: 1146, endPoint x: 125, endPoint y: 1153, distance: 53.2
drag, startPoint x: 181, startPoint y: 1196, endPoint x: 162, endPoint y: 1192, distance: 19.4
